Goal: Find specific page/section

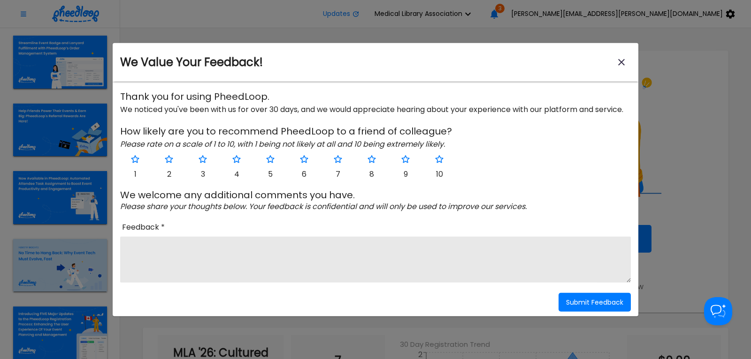
click at [622, 60] on icon "close-modal" at bounding box center [620, 62] width 11 height 11
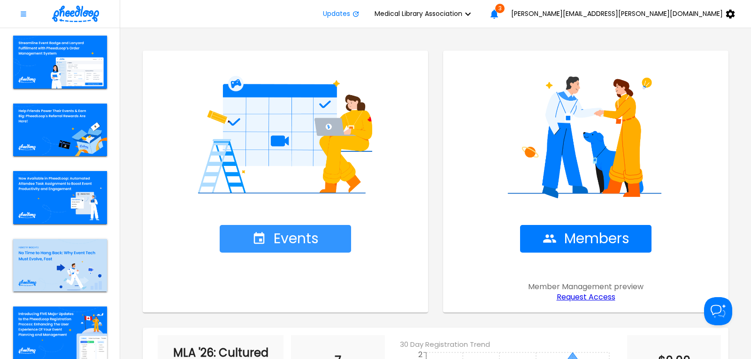
click at [292, 235] on span "Events" at bounding box center [285, 239] width 67 height 16
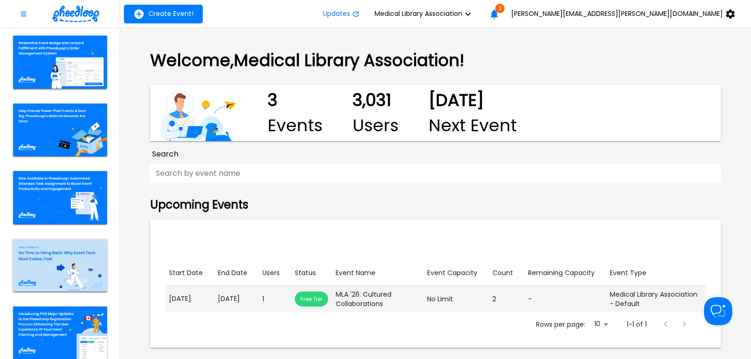
click at [238, 294] on td "End Date [DATE]" at bounding box center [236, 299] width 45 height 26
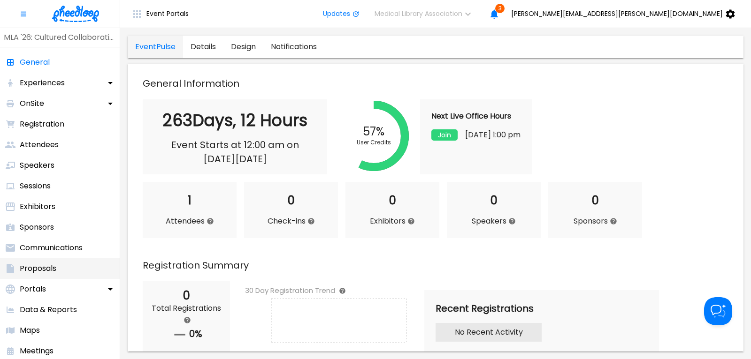
click at [46, 266] on p "Proposals" at bounding box center [38, 268] width 37 height 11
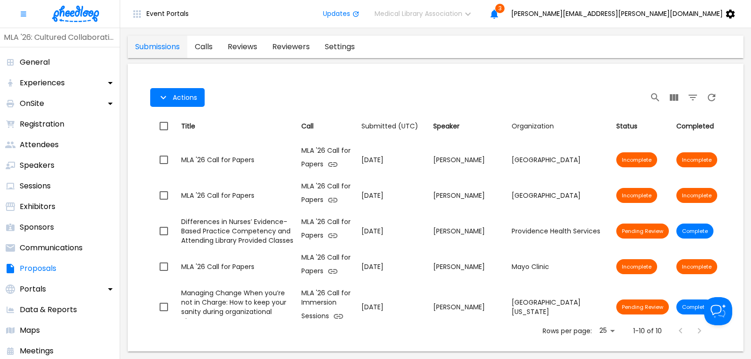
scroll to position [196, 0]
